Goal: Task Accomplishment & Management: Complete application form

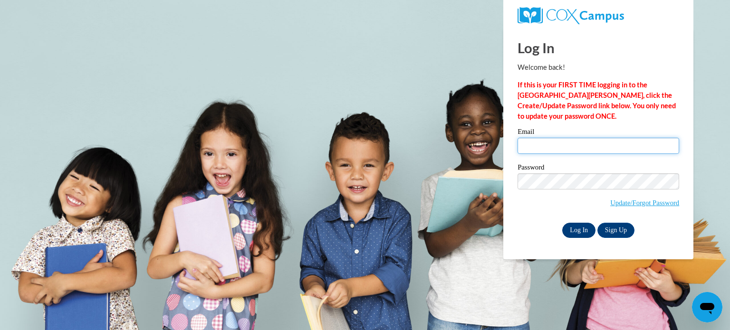
type input "aradloff@kusd.edu"
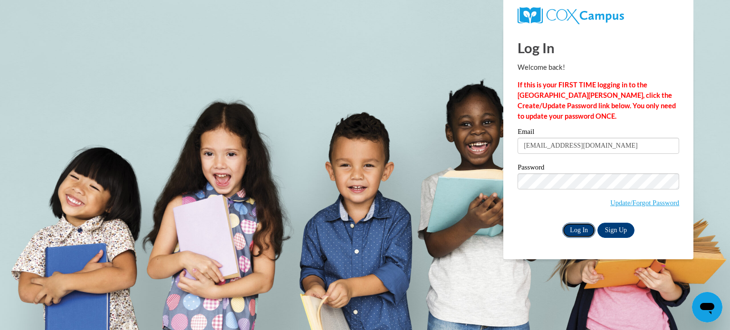
click at [588, 230] on input "Log In" at bounding box center [578, 230] width 33 height 15
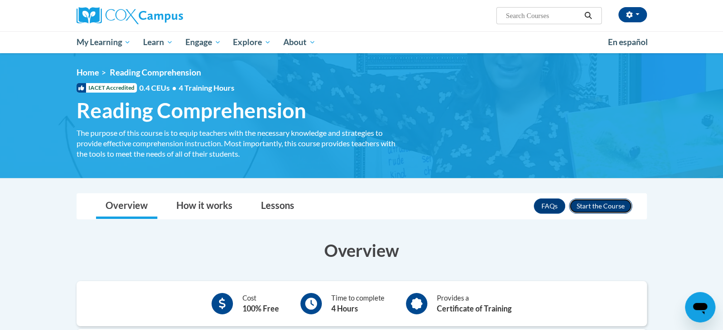
click at [605, 200] on button "Enroll" at bounding box center [600, 206] width 63 height 15
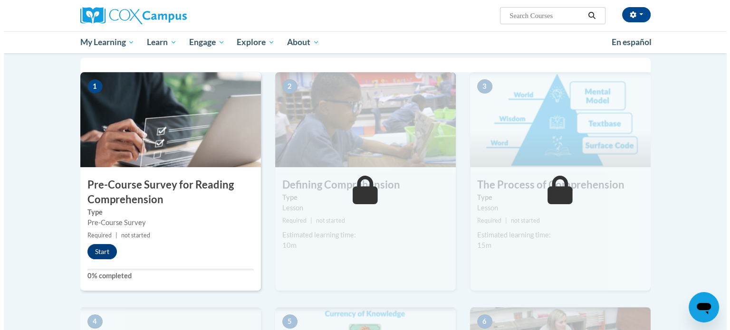
scroll to position [190, 0]
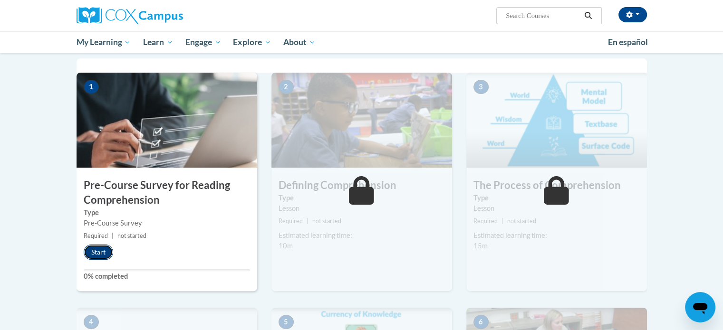
click at [95, 250] on button "Start" at bounding box center [98, 252] width 29 height 15
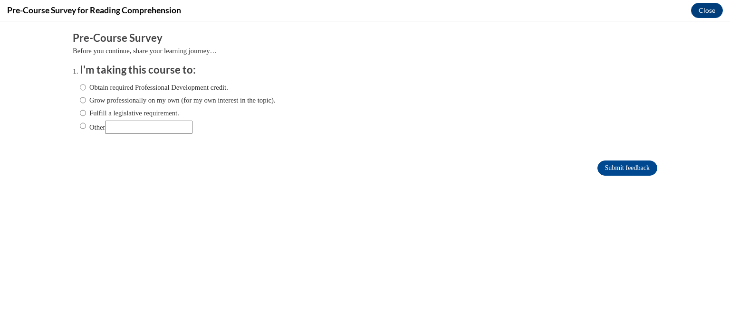
scroll to position [0, 0]
click at [154, 112] on label "Fulfill a legislative requirement." at bounding box center [129, 113] width 99 height 10
click at [86, 112] on input "Fulfill a legislative requirement." at bounding box center [83, 113] width 6 height 10
radio input "true"
click at [601, 168] on input "Submit feedback" at bounding box center [627, 168] width 60 height 15
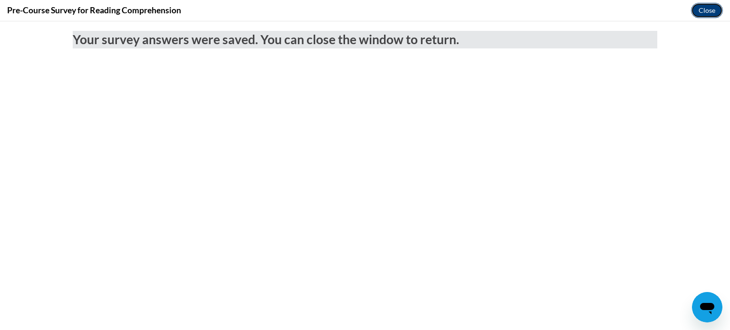
click at [702, 7] on button "Close" at bounding box center [707, 10] width 32 height 15
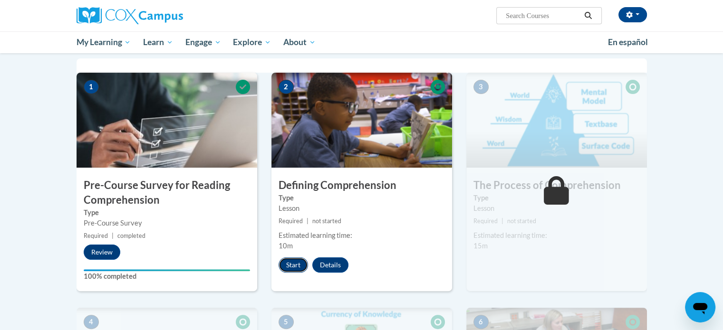
click at [286, 267] on button "Start" at bounding box center [293, 265] width 29 height 15
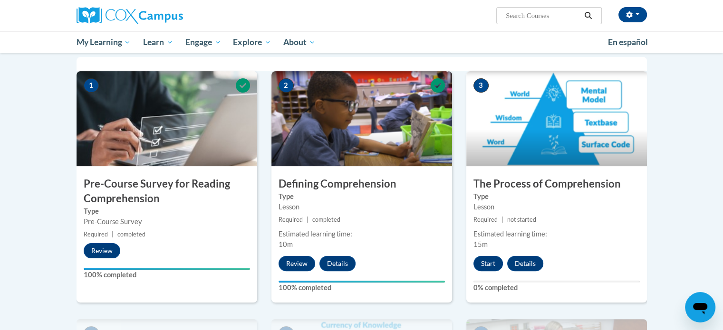
scroll to position [190, 0]
